Goal: Transaction & Acquisition: Purchase product/service

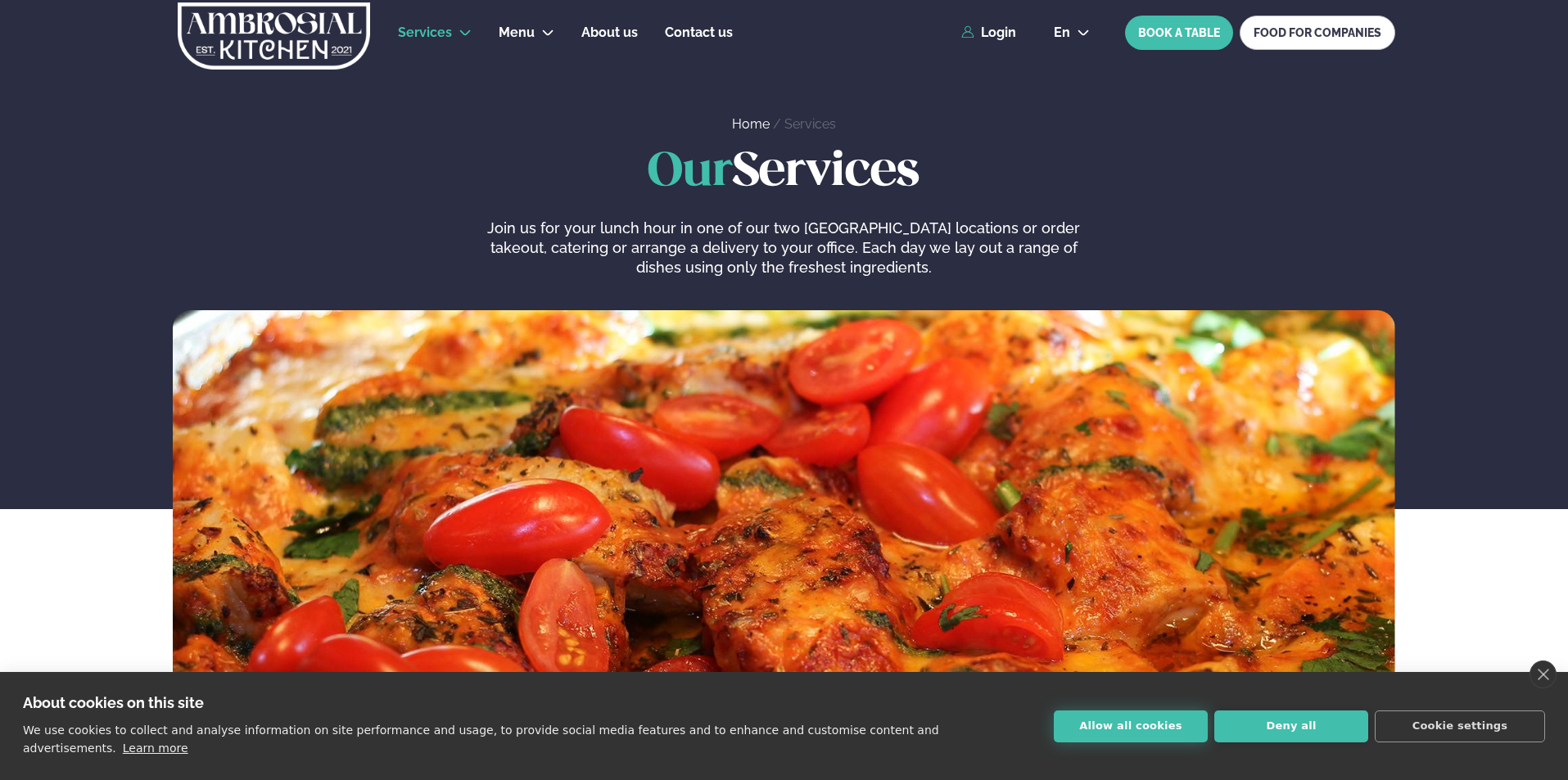
click at [1109, 740] on button "Allow all cookies" at bounding box center [1131, 726] width 154 height 32
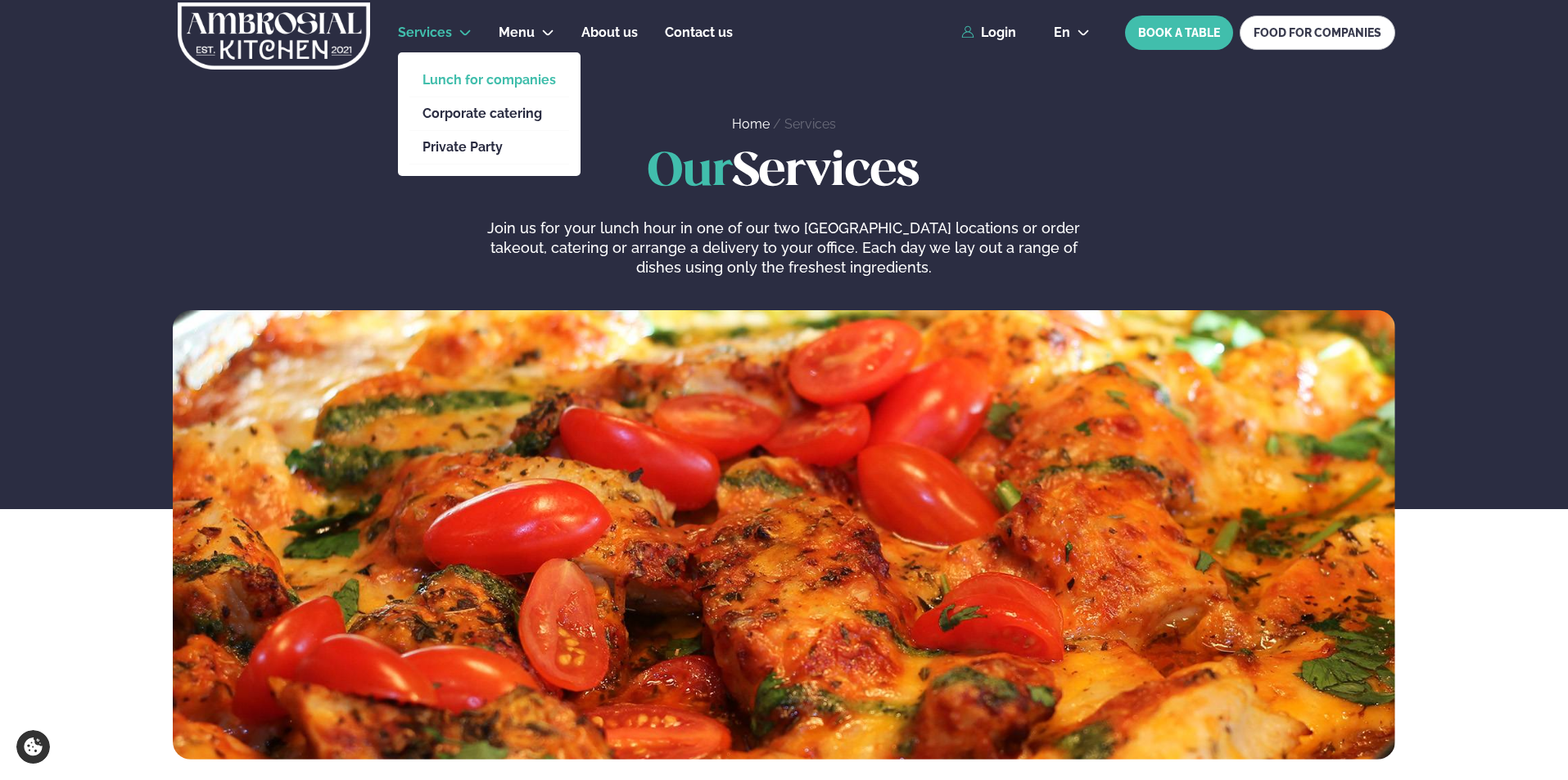
click at [444, 77] on link "Lunch for companies" at bounding box center [489, 79] width 133 height 13
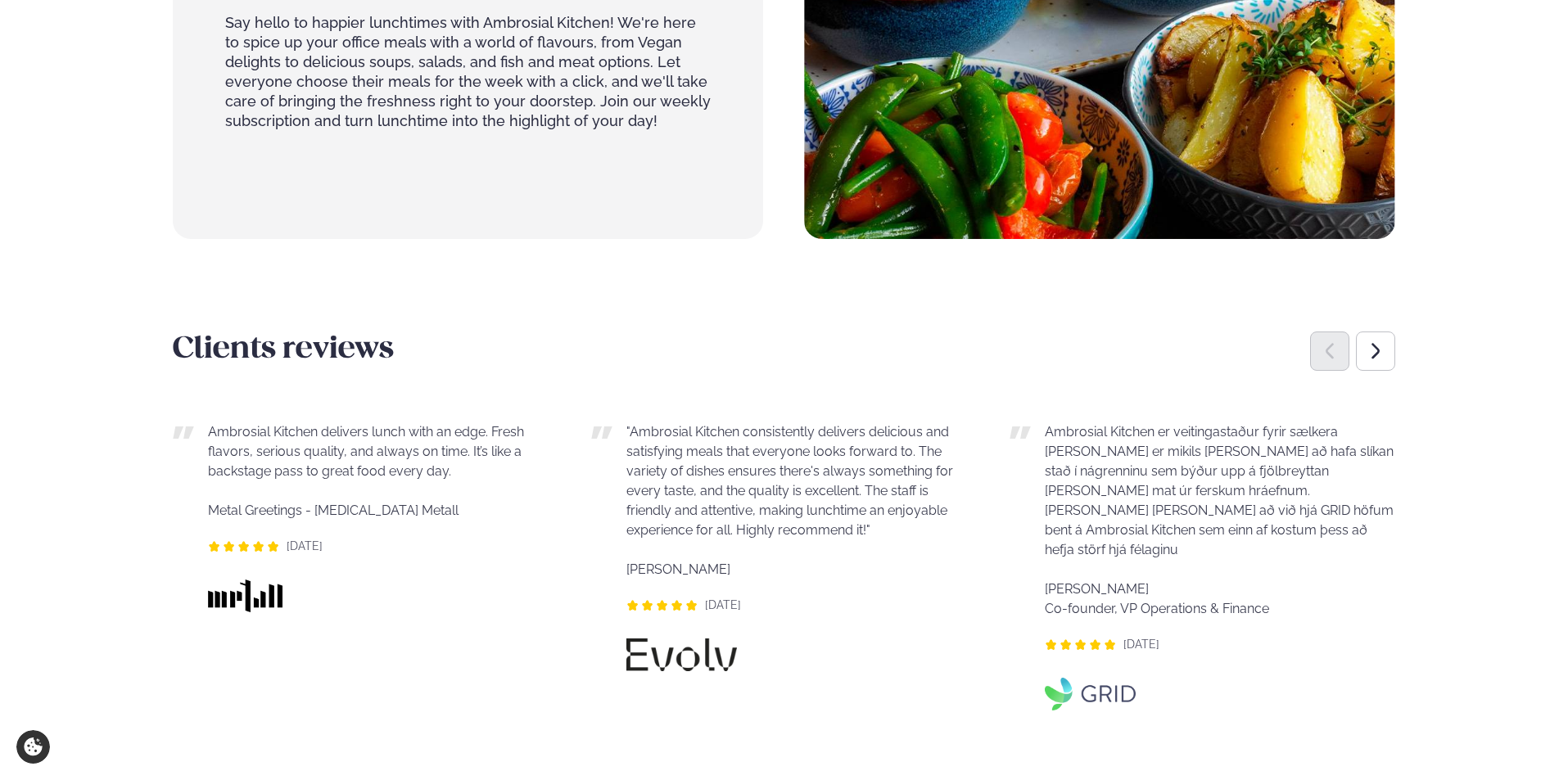
scroll to position [1064, 0]
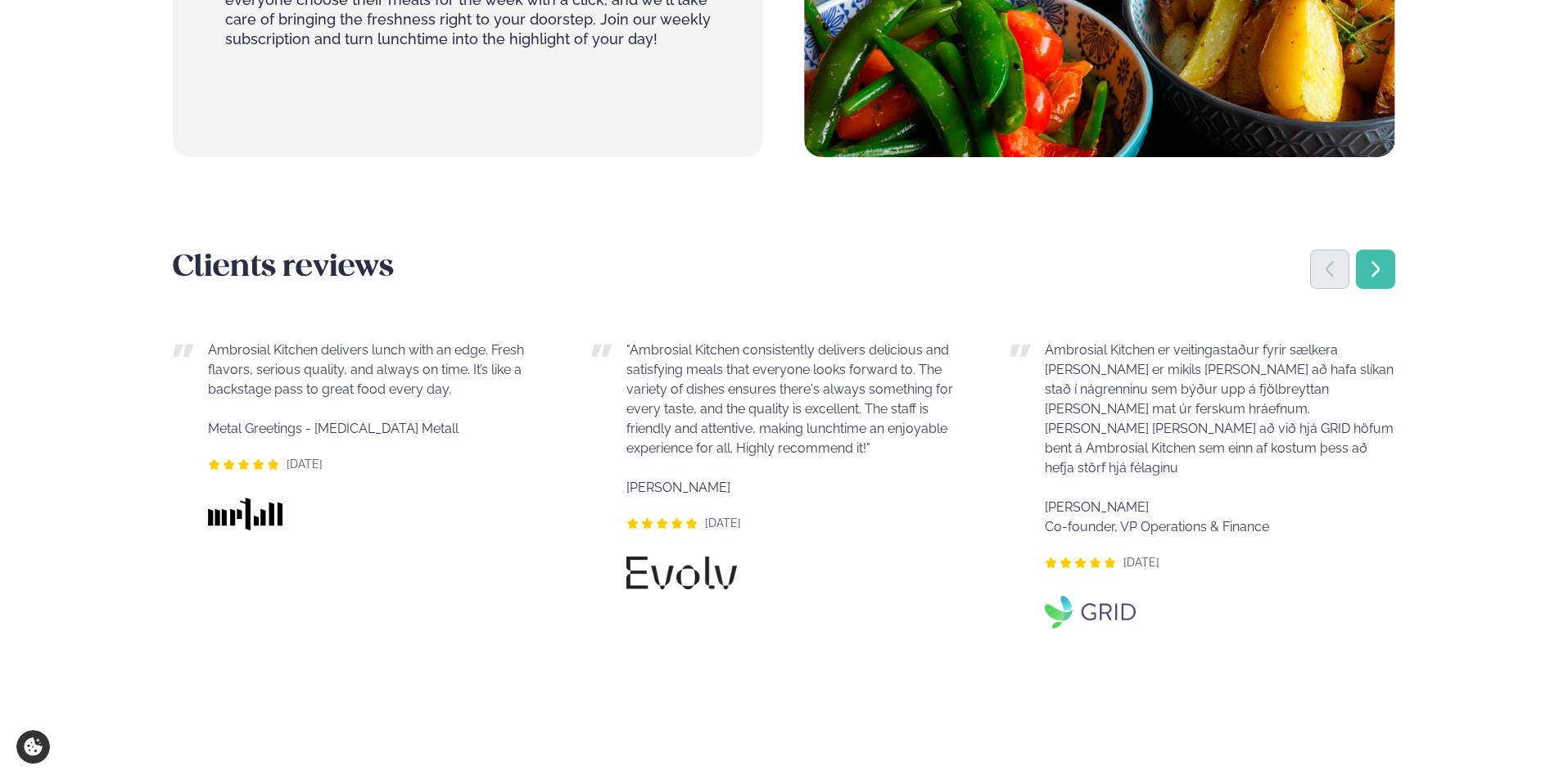
click at [1378, 273] on icon "Next slide" at bounding box center [1376, 269] width 20 height 20
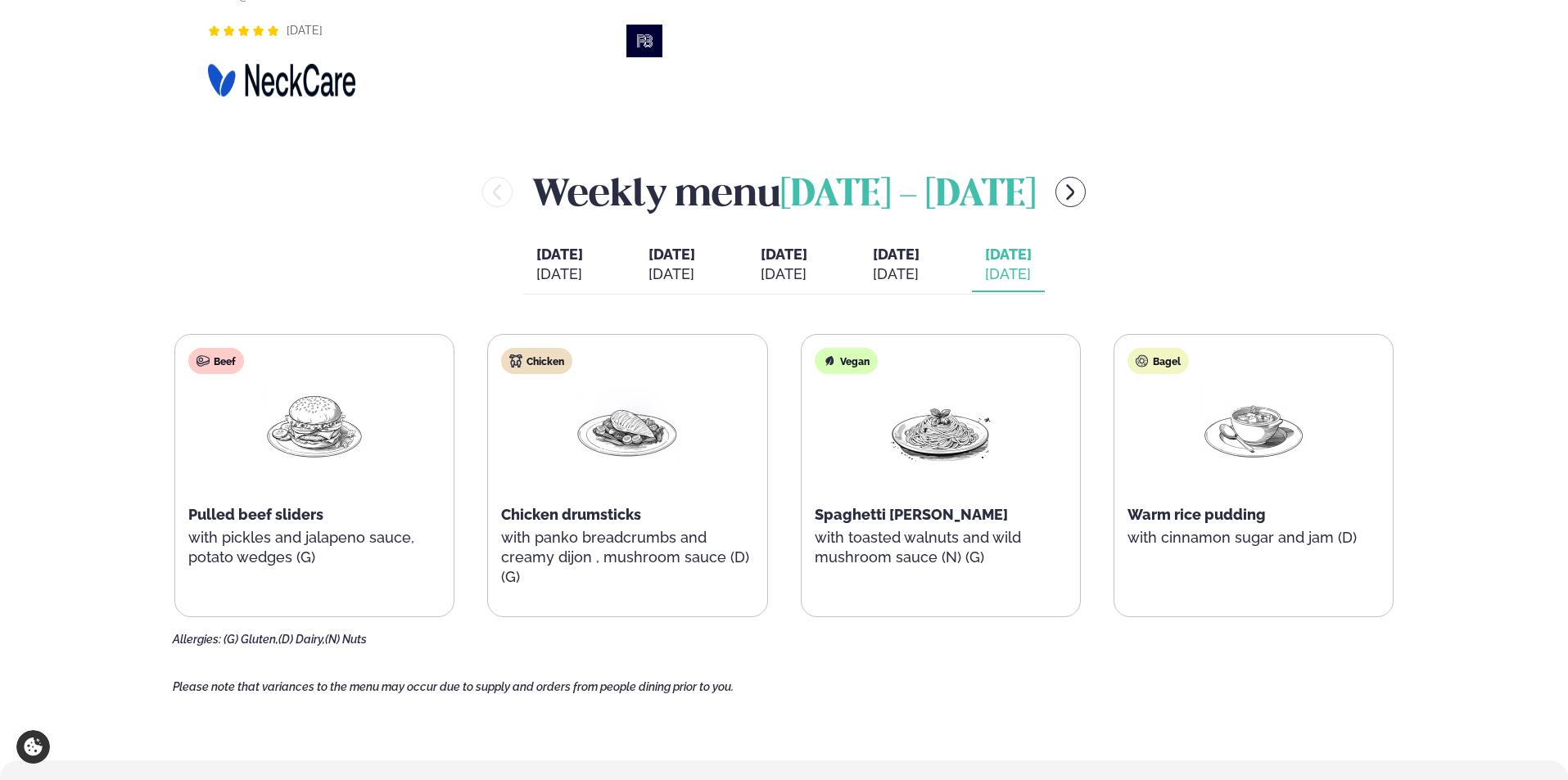
scroll to position [1802, 0]
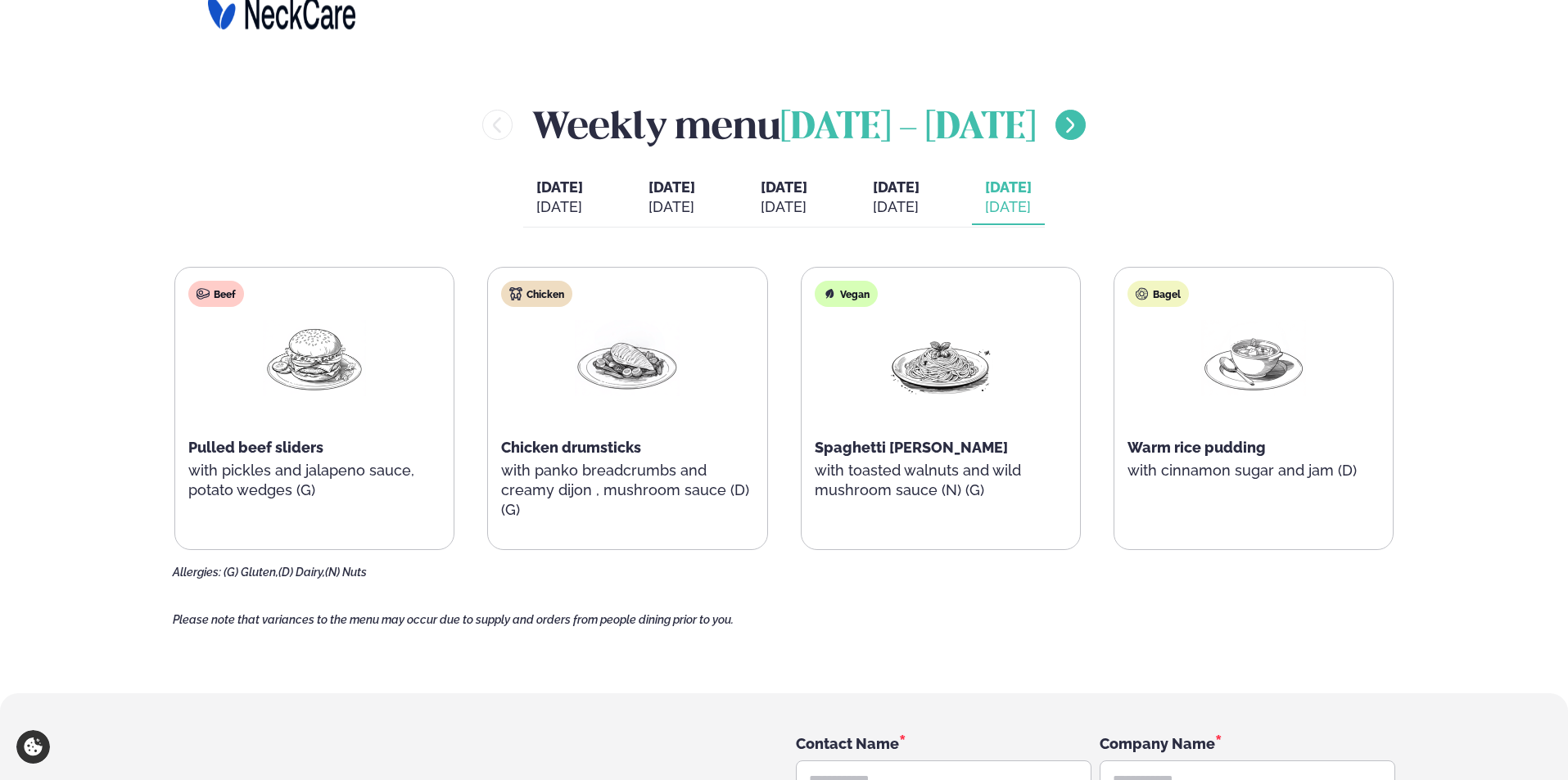
click at [1064, 122] on icon "menu-btn-right" at bounding box center [1070, 125] width 20 height 20
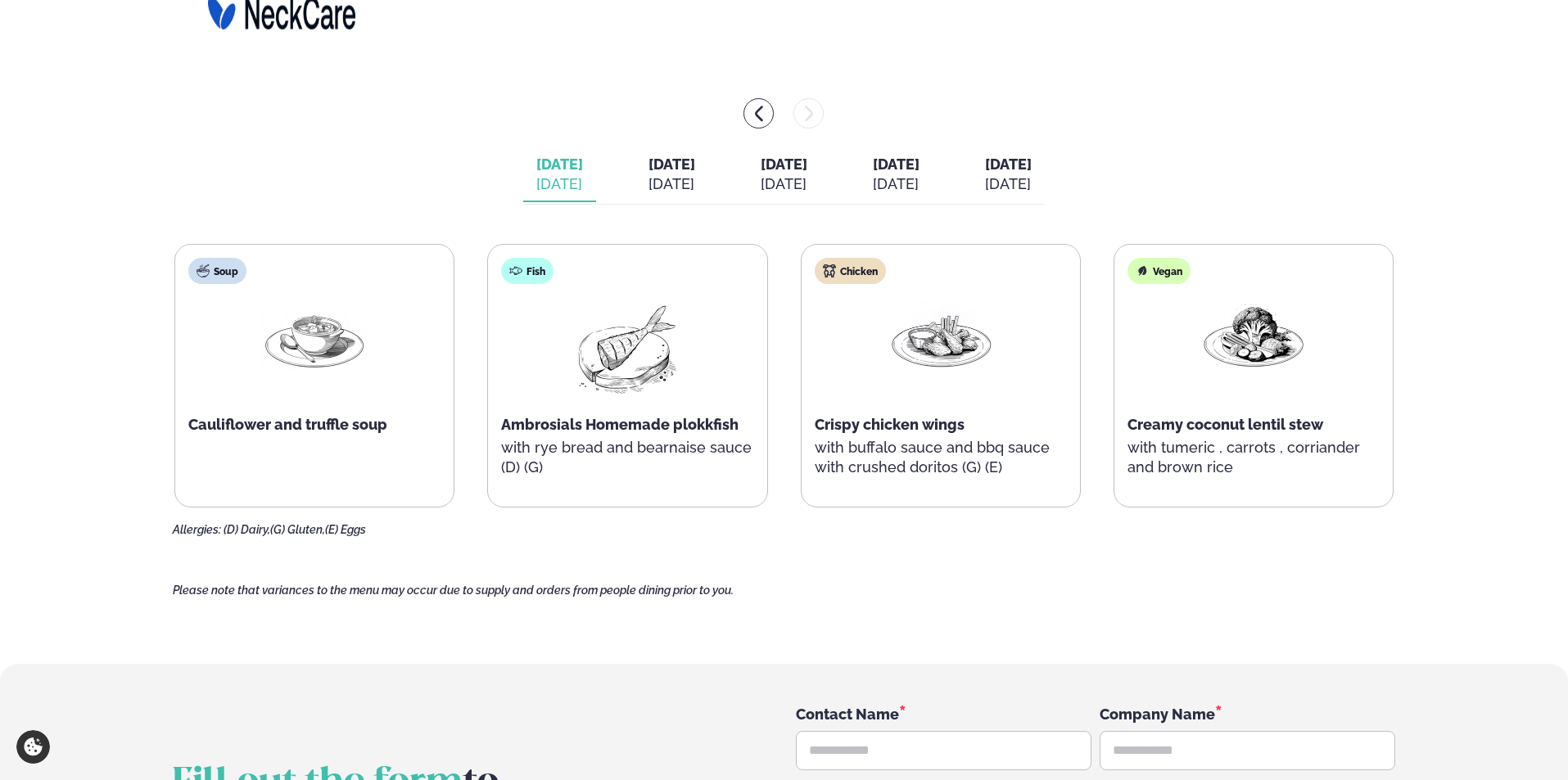
drag, startPoint x: 871, startPoint y: 369, endPoint x: 658, endPoint y: 187, distance: 280.2
click at [658, 187] on div "[DATE]" at bounding box center [672, 184] width 47 height 20
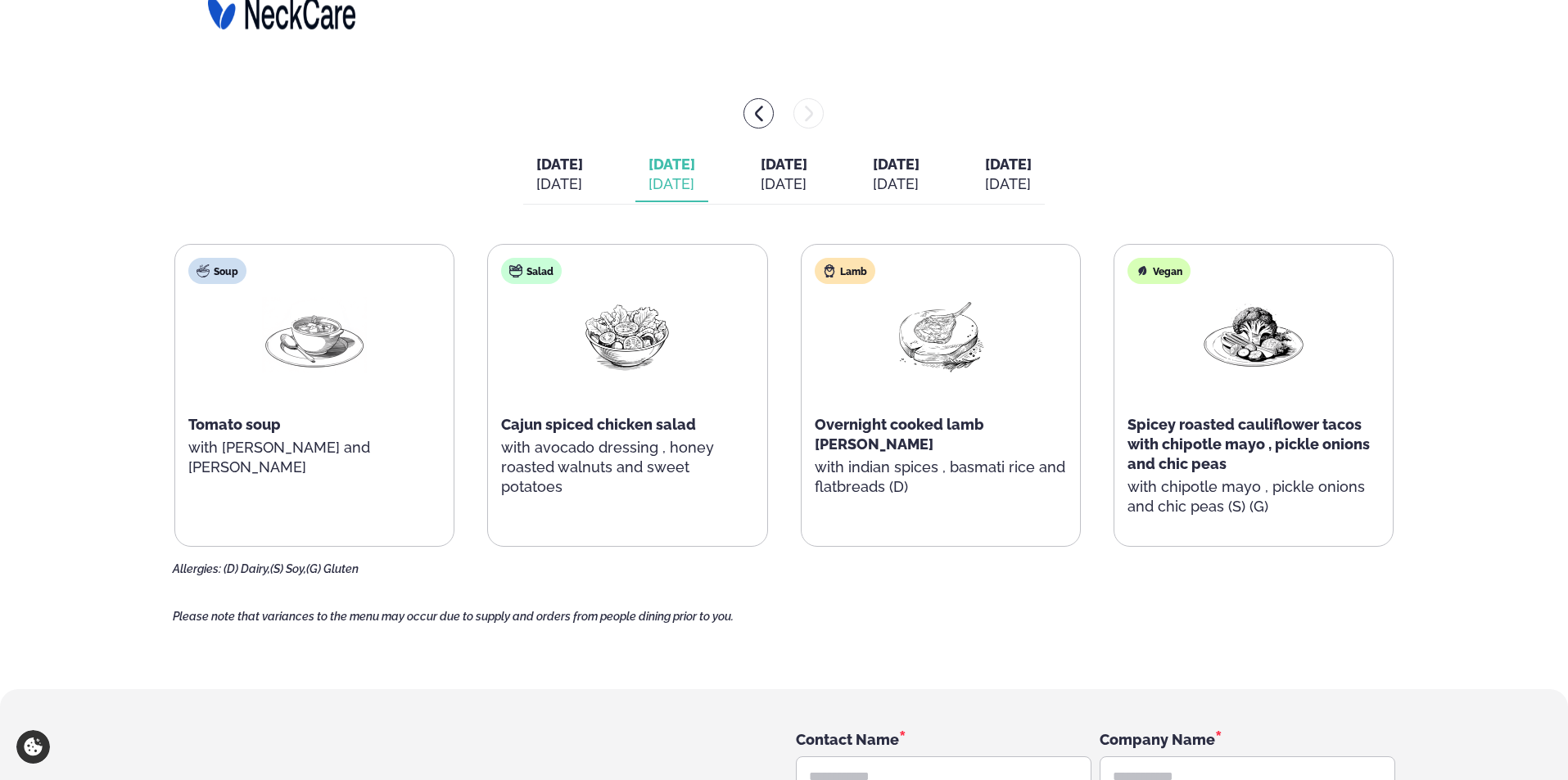
click at [915, 337] on img at bounding box center [941, 335] width 105 height 76
click at [835, 272] on img at bounding box center [829, 270] width 13 height 13
click at [787, 171] on span "[DATE]" at bounding box center [784, 165] width 47 height 18
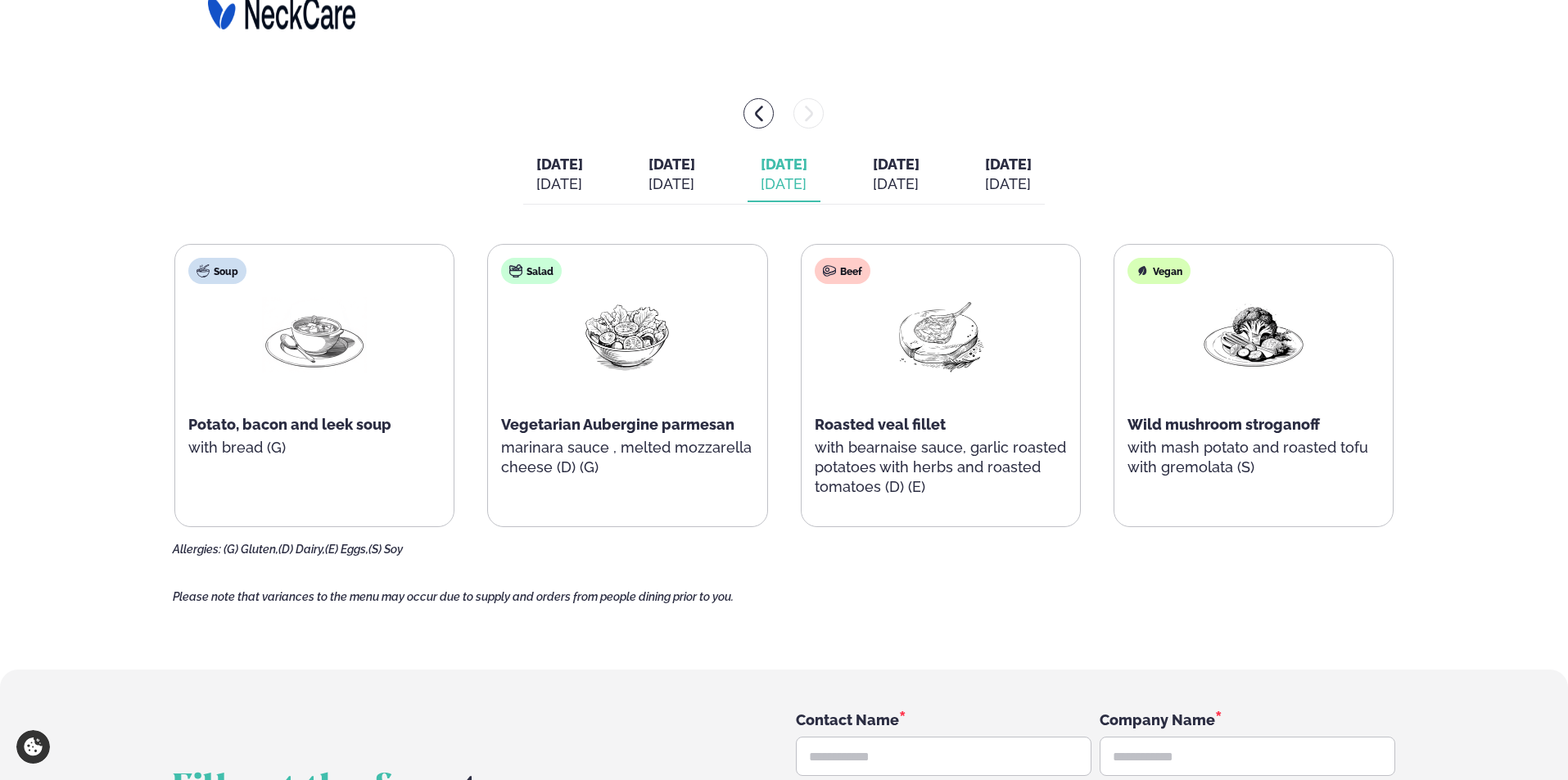
click at [900, 169] on span "[DATE]" at bounding box center [897, 165] width 47 height 18
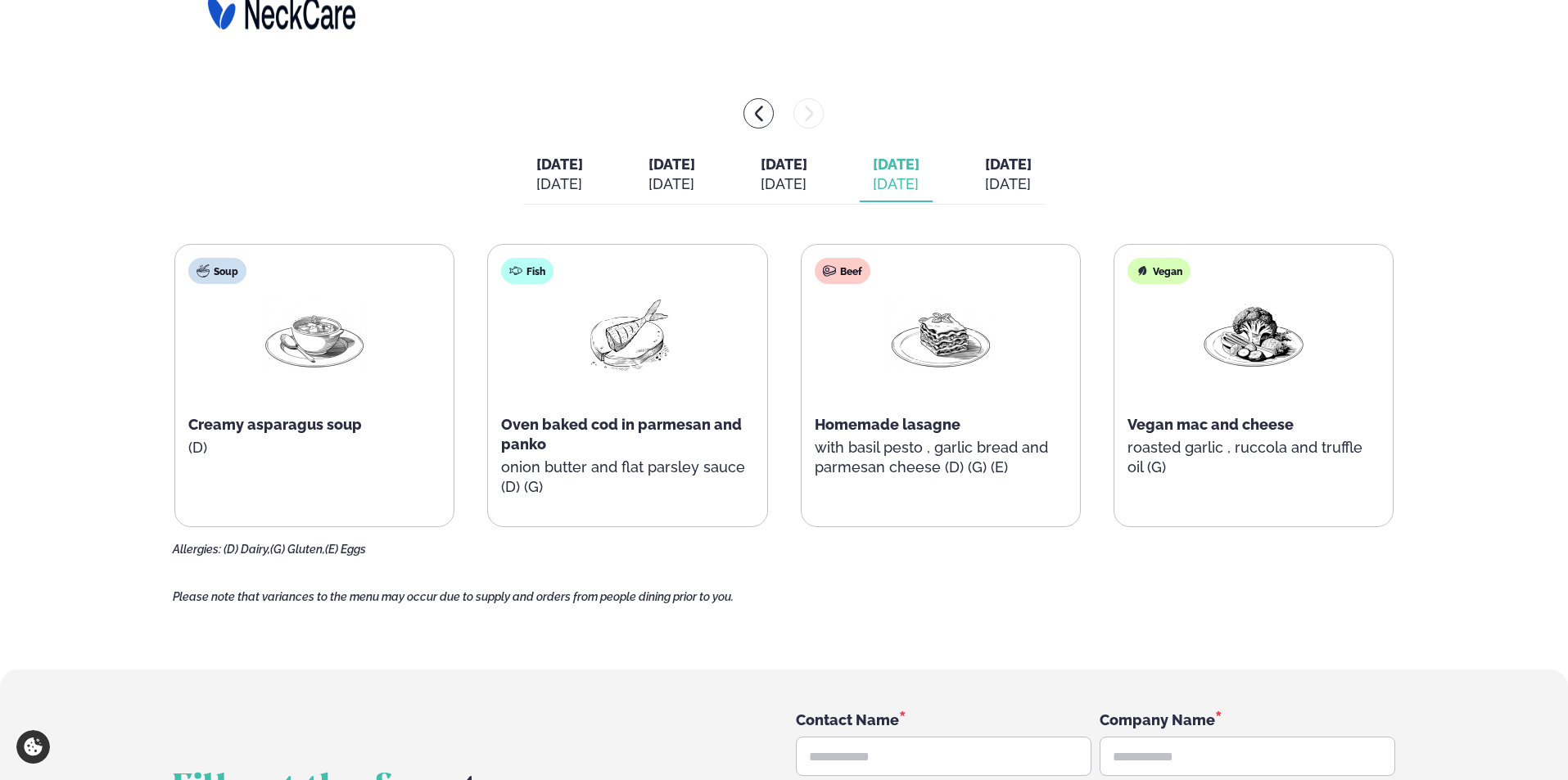
click at [1045, 197] on button "[DATE] [DATE]" at bounding box center [1008, 174] width 73 height 54
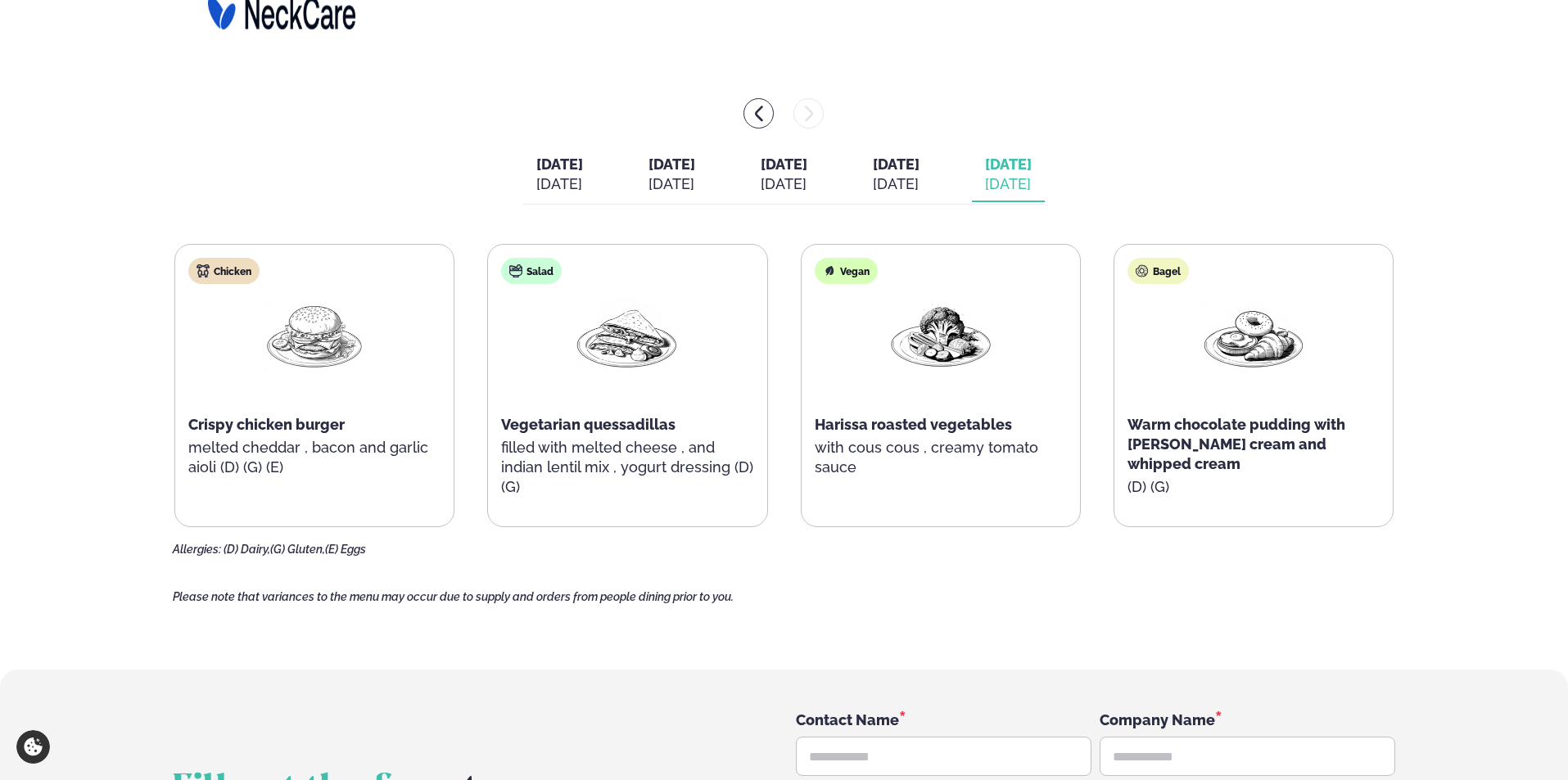
click at [779, 172] on span "[DATE]" at bounding box center [784, 165] width 47 height 18
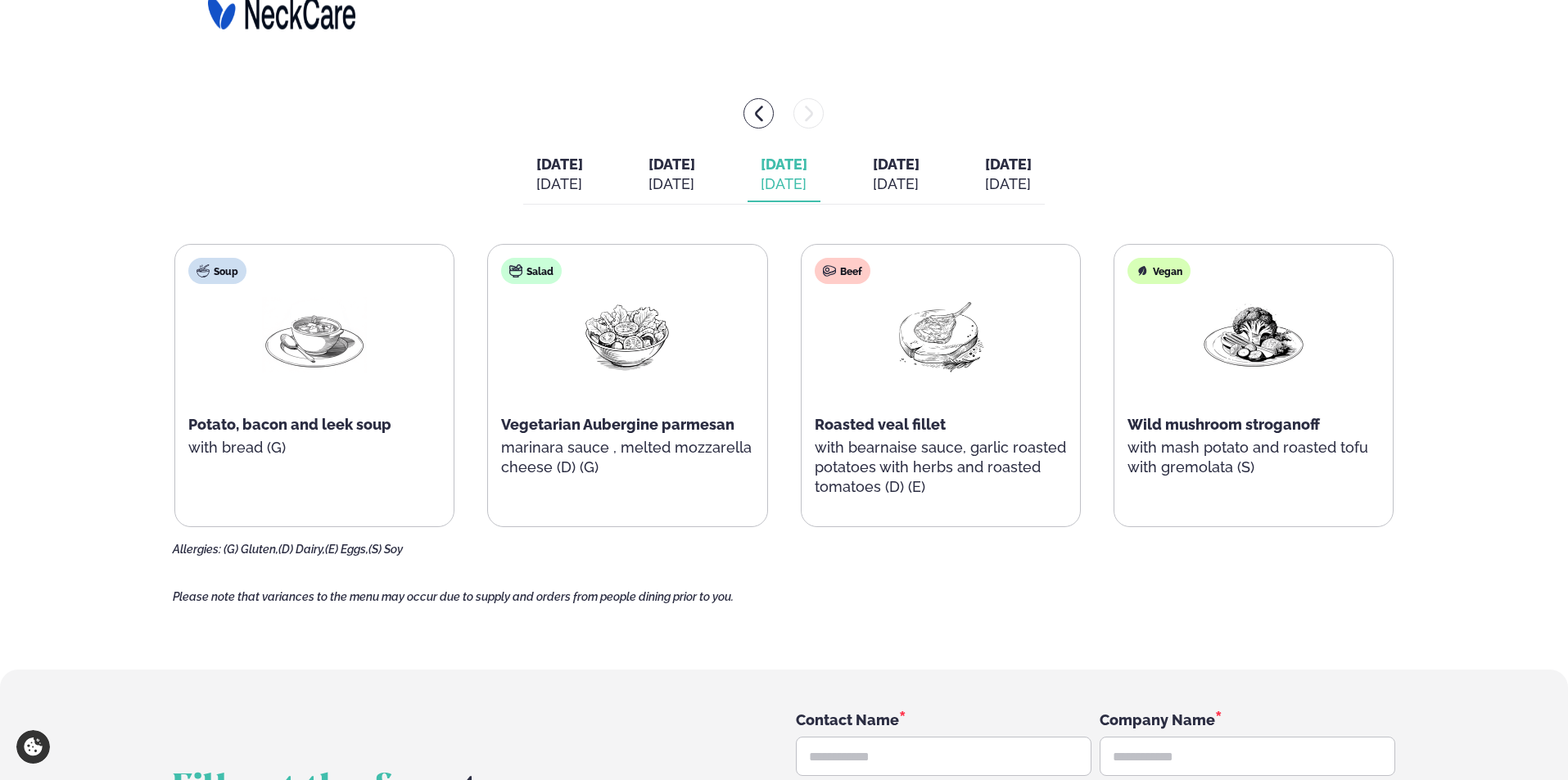
click at [1032, 180] on div "[DATE]" at bounding box center [1008, 184] width 47 height 20
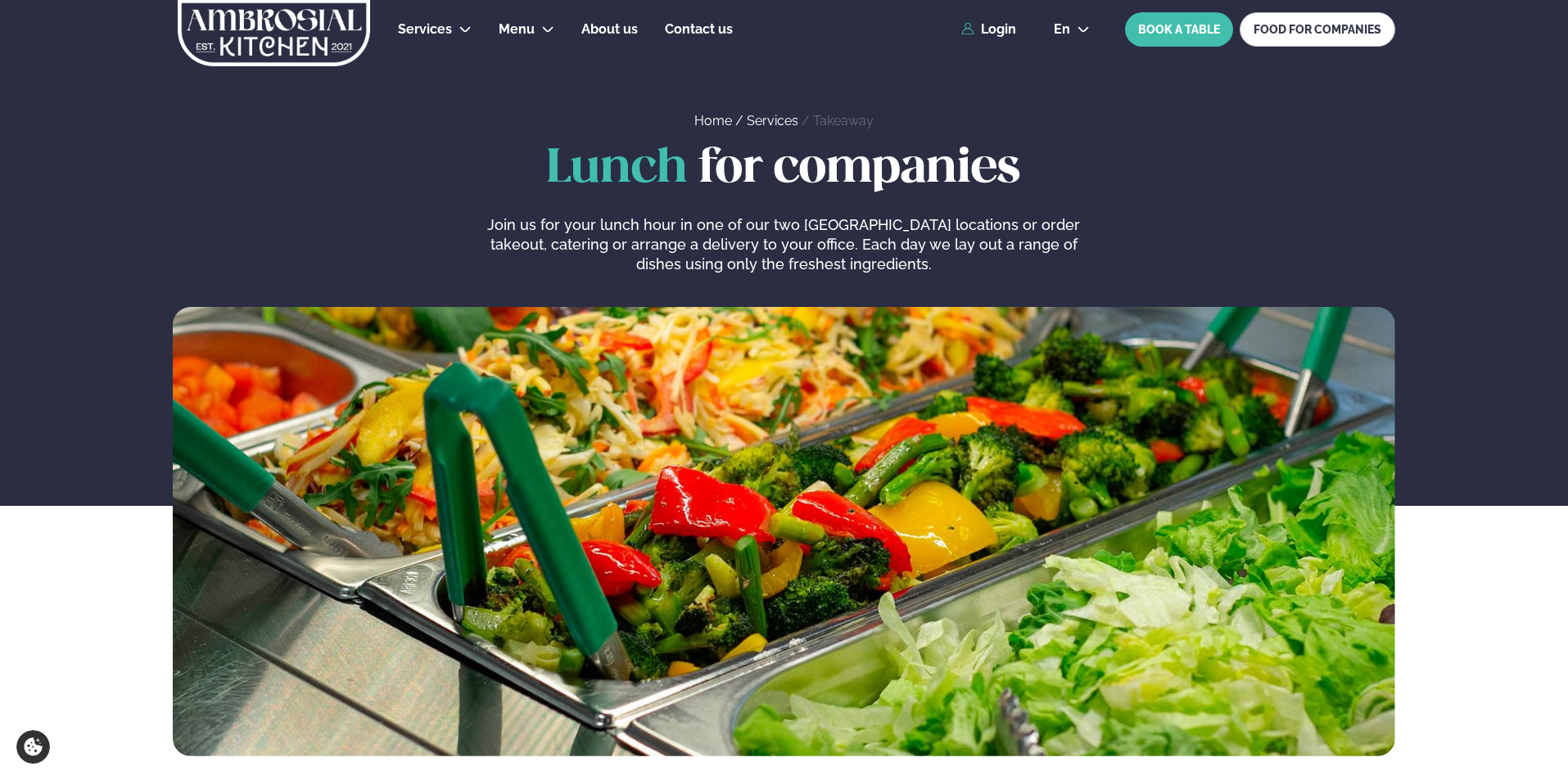
scroll to position [0, 0]
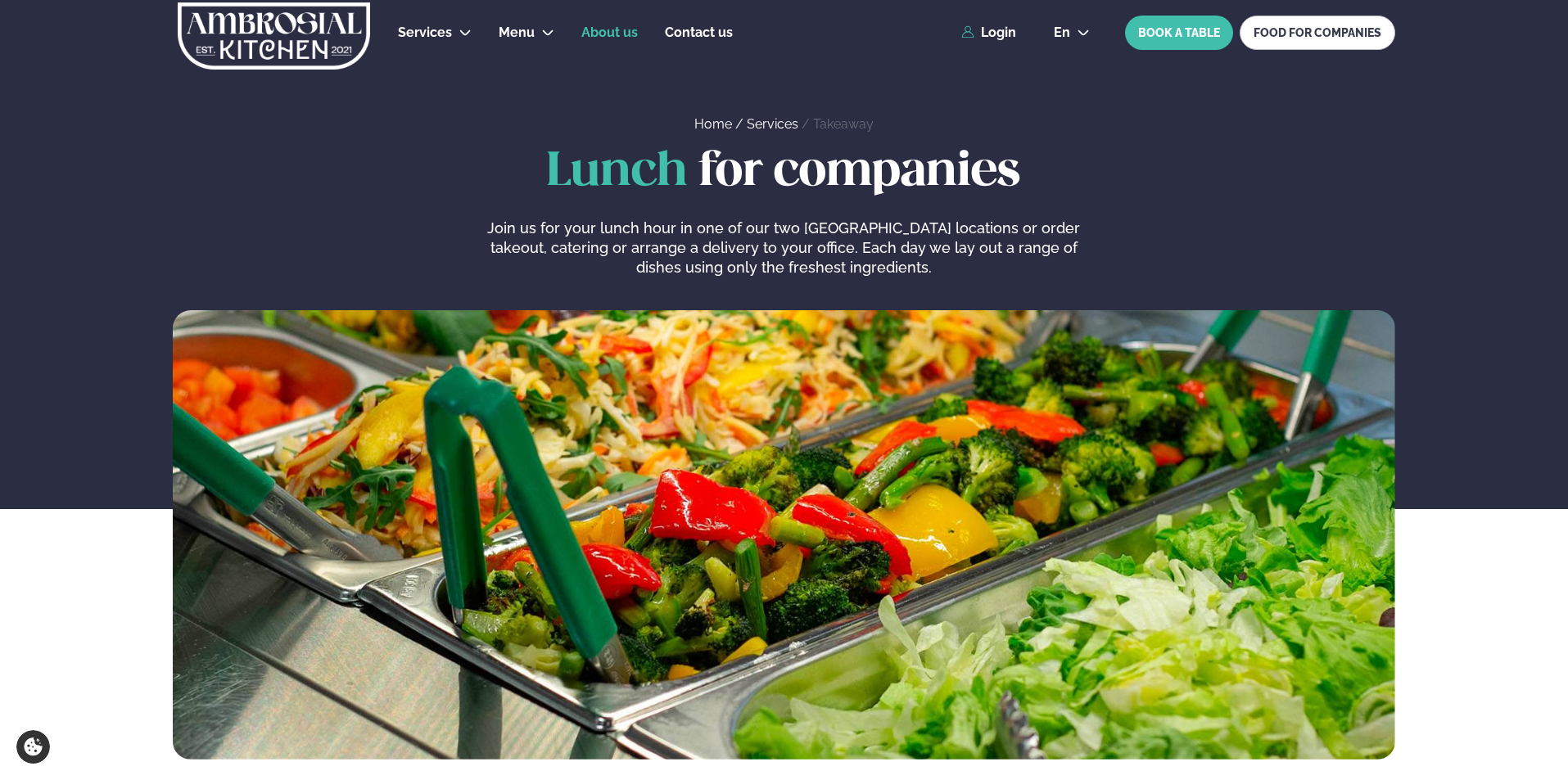
click at [608, 33] on span "About us" at bounding box center [610, 32] width 57 height 16
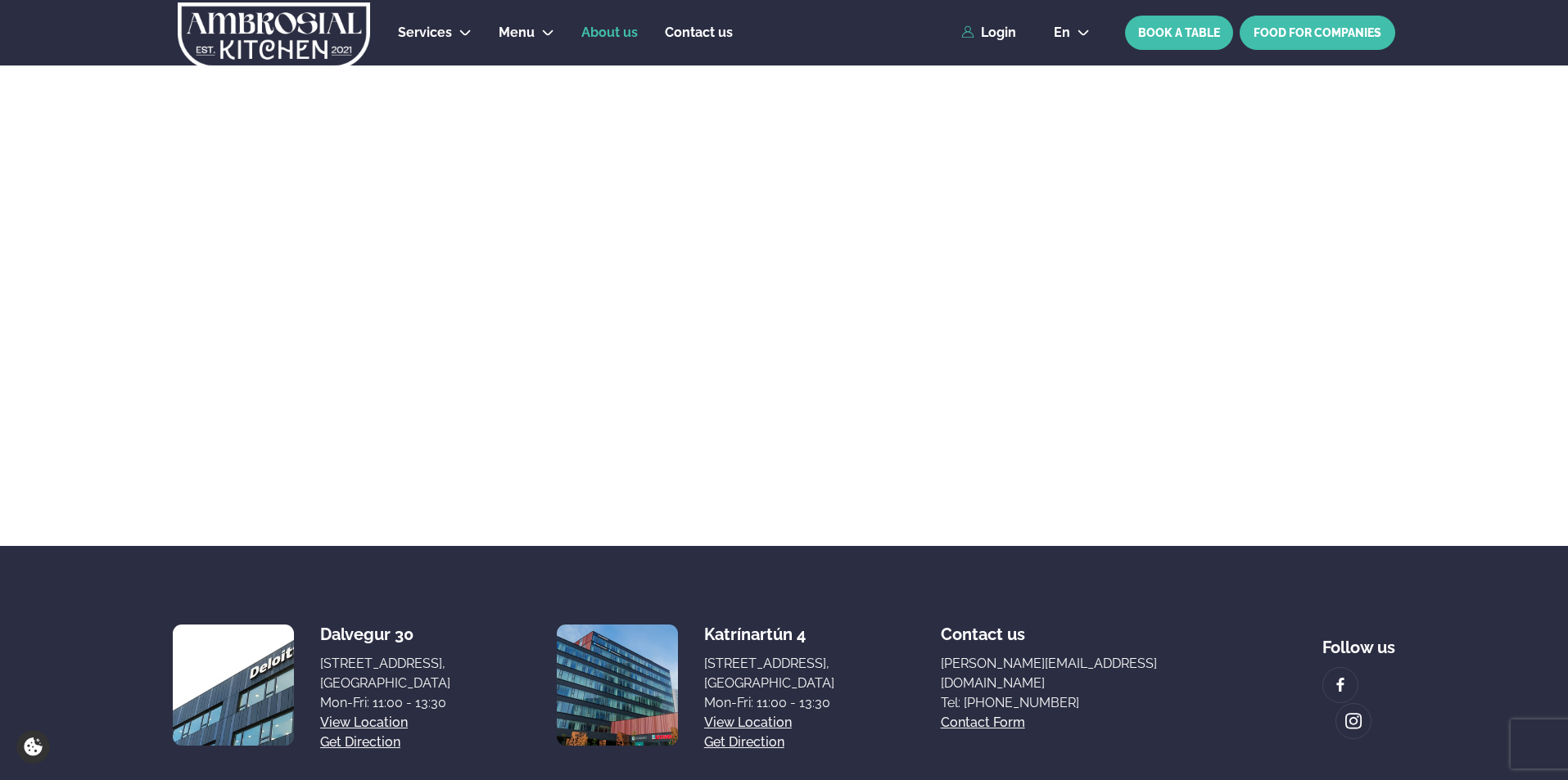
click at [1311, 30] on div "Services Lunch for companies Corporate catering Private Party Menu Dalvegur 30 …" at bounding box center [784, 32] width 1321 height 66
click at [1311, 34] on link "FOOD FOR COMPANIES" at bounding box center [1317, 32] width 156 height 34
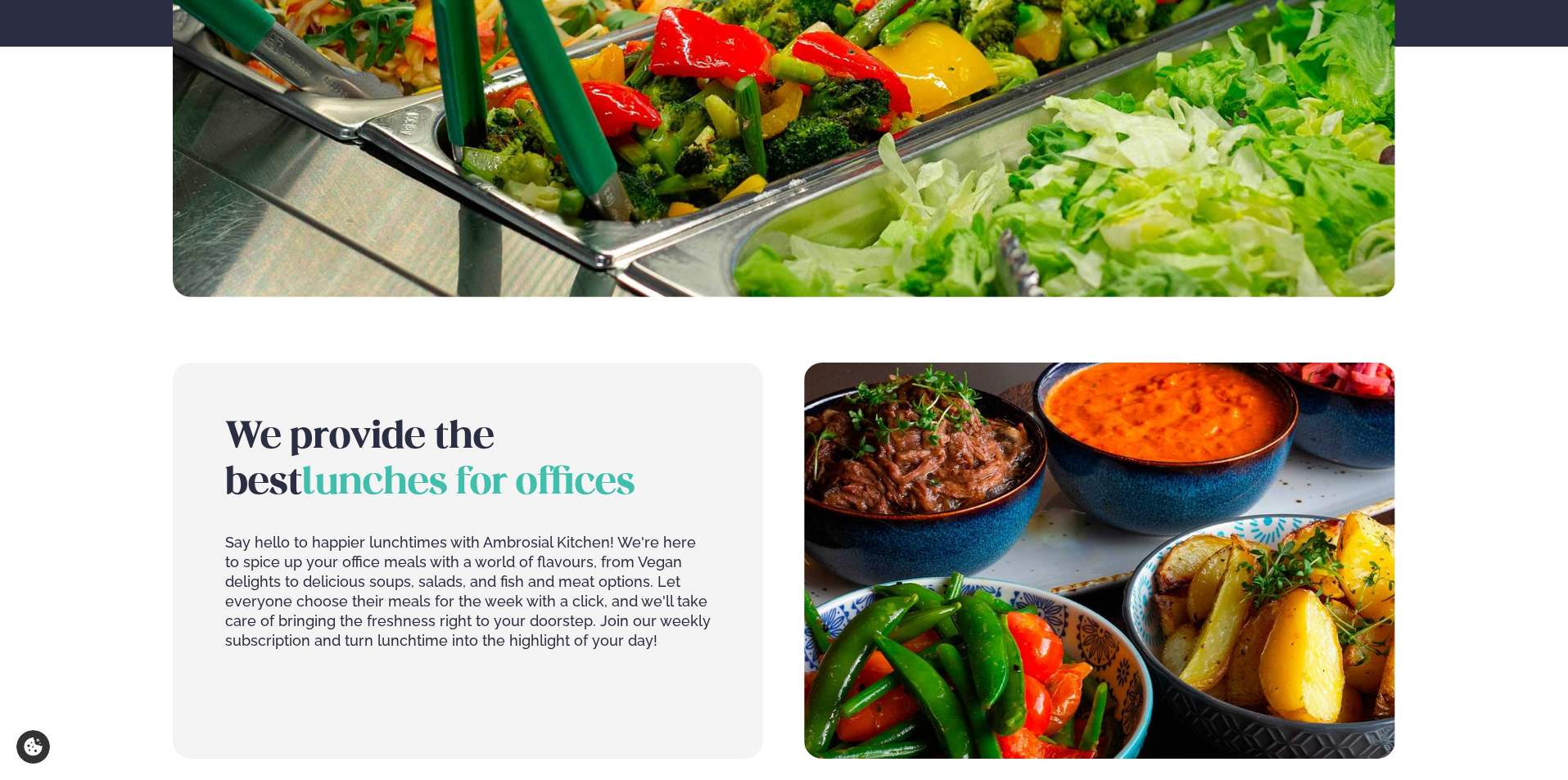
scroll to position [901, 0]
